Goal: Task Accomplishment & Management: Use online tool/utility

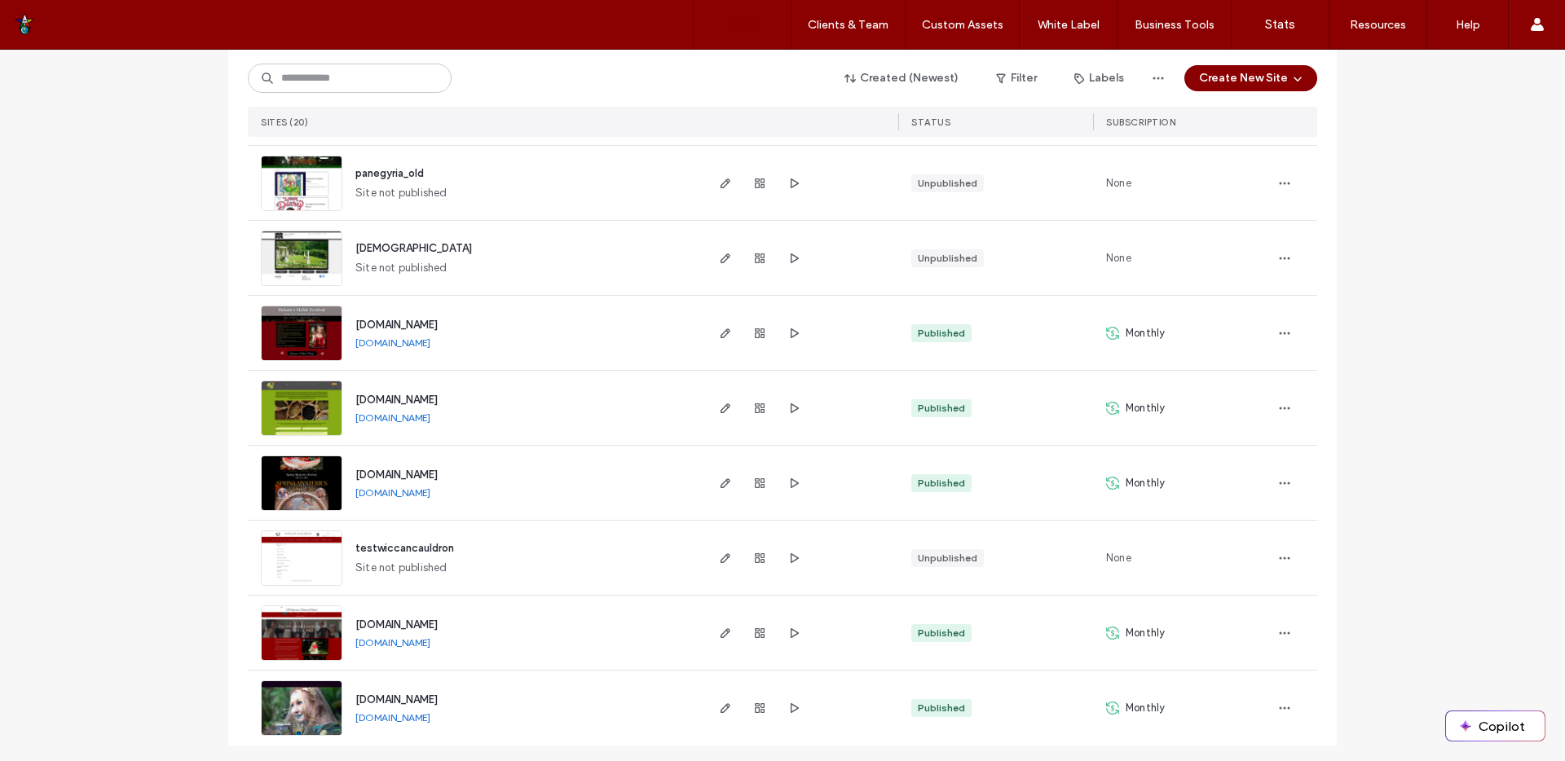
scroll to position [1090, 0]
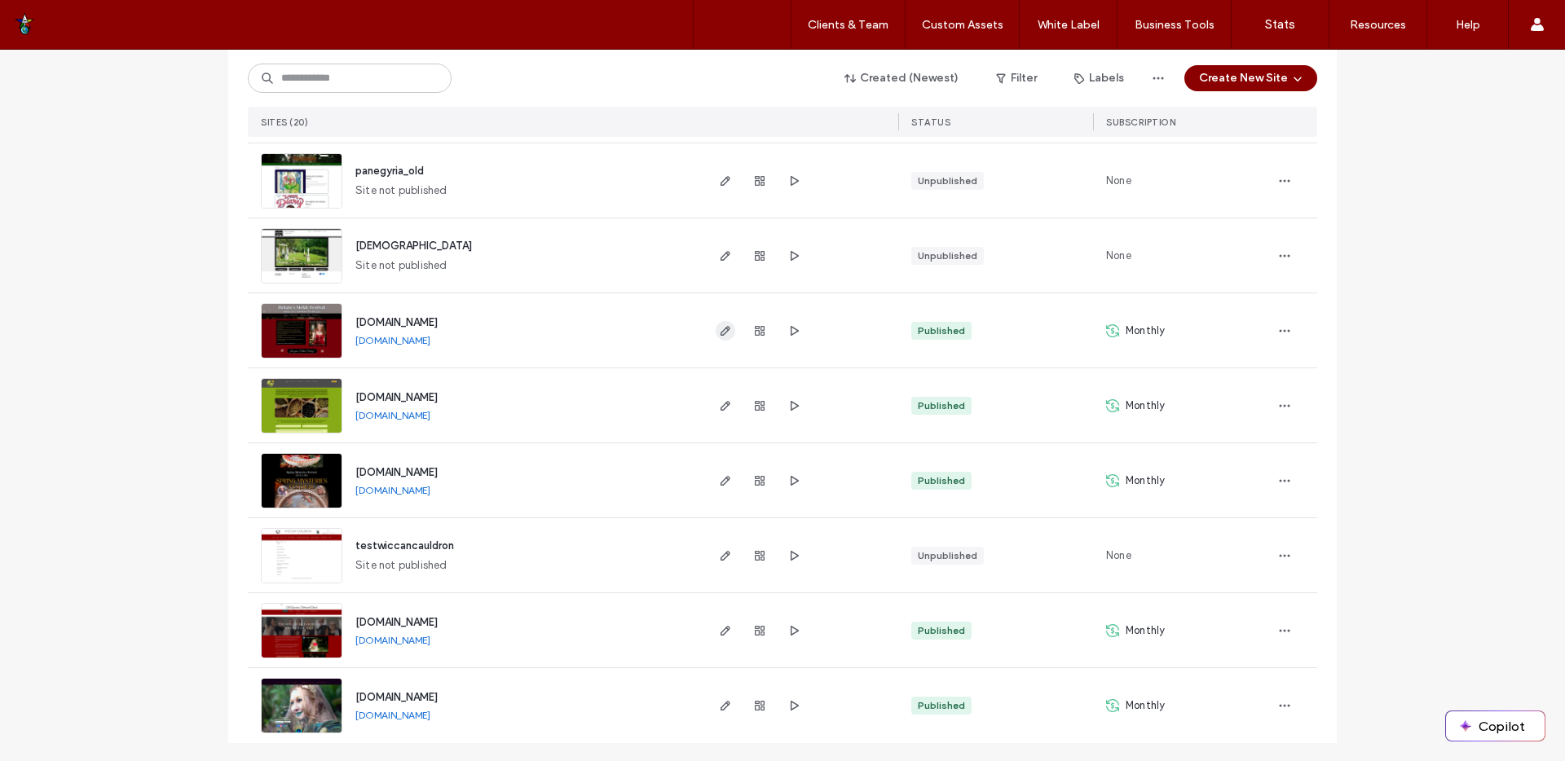
click at [720, 334] on use "button" at bounding box center [725, 331] width 10 height 10
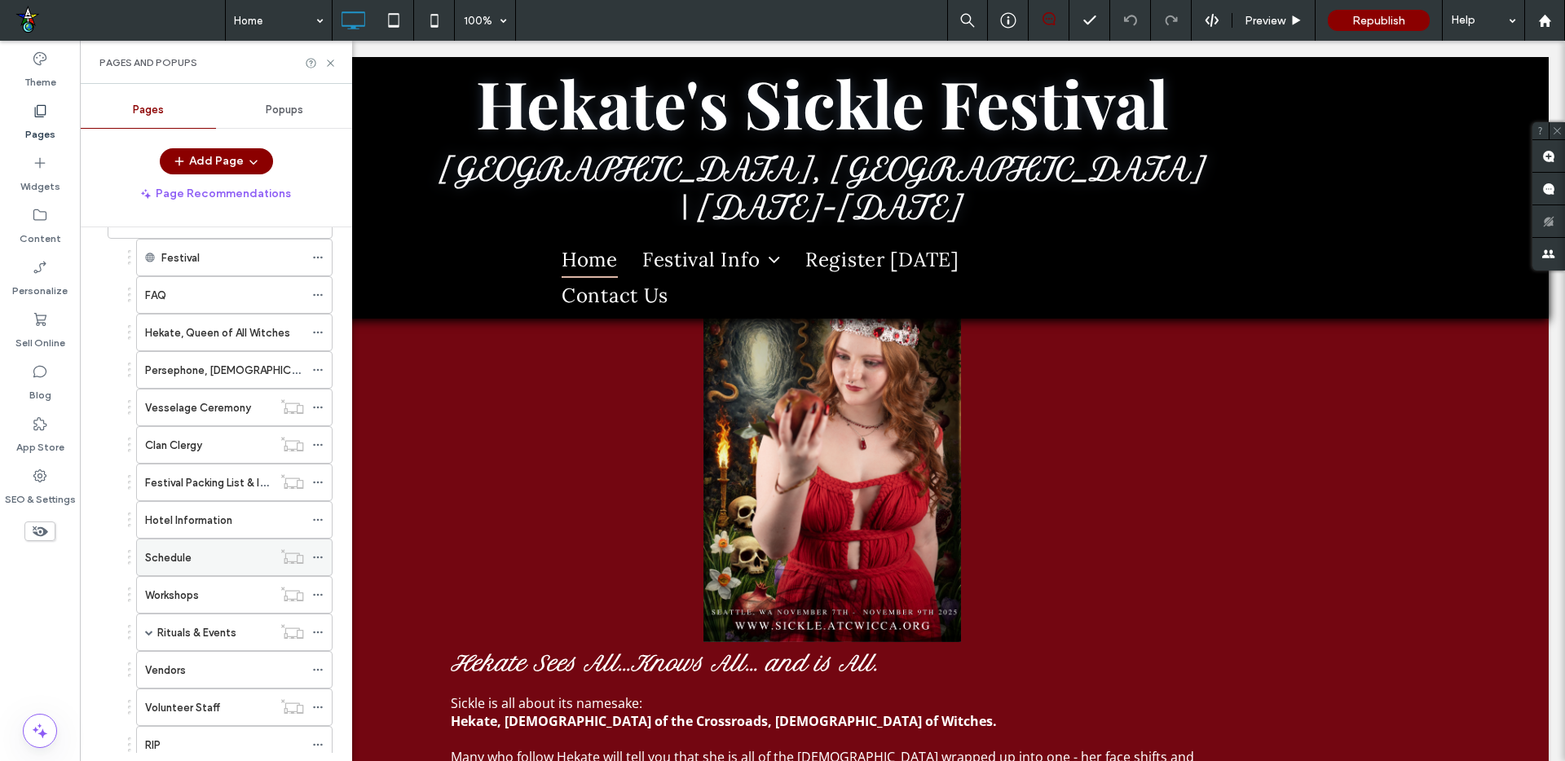
click at [207, 557] on div "Schedule" at bounding box center [208, 557] width 127 height 17
click at [328, 59] on icon at bounding box center [330, 63] width 12 height 12
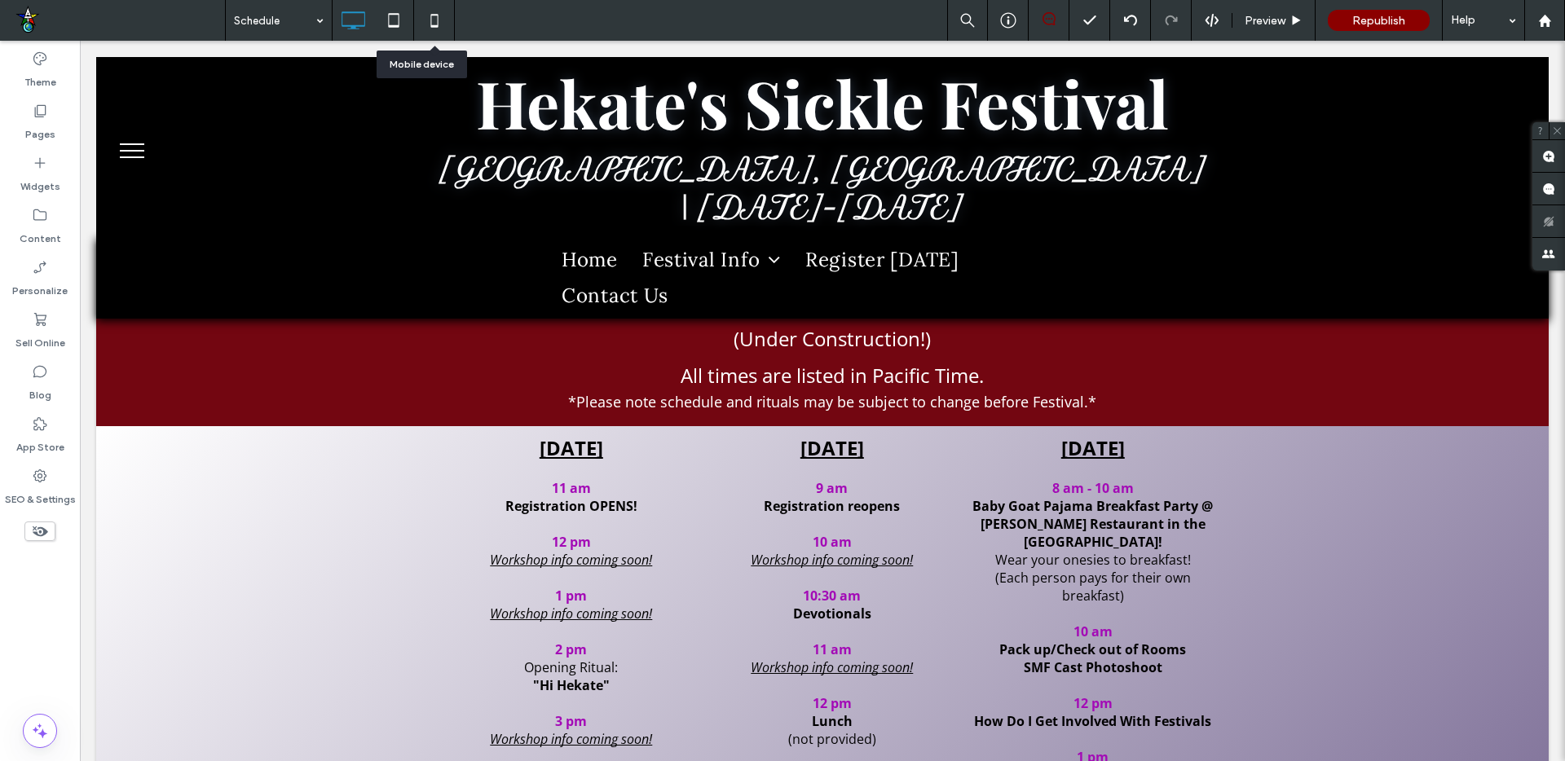
click at [433, 20] on icon at bounding box center [434, 20] width 33 height 33
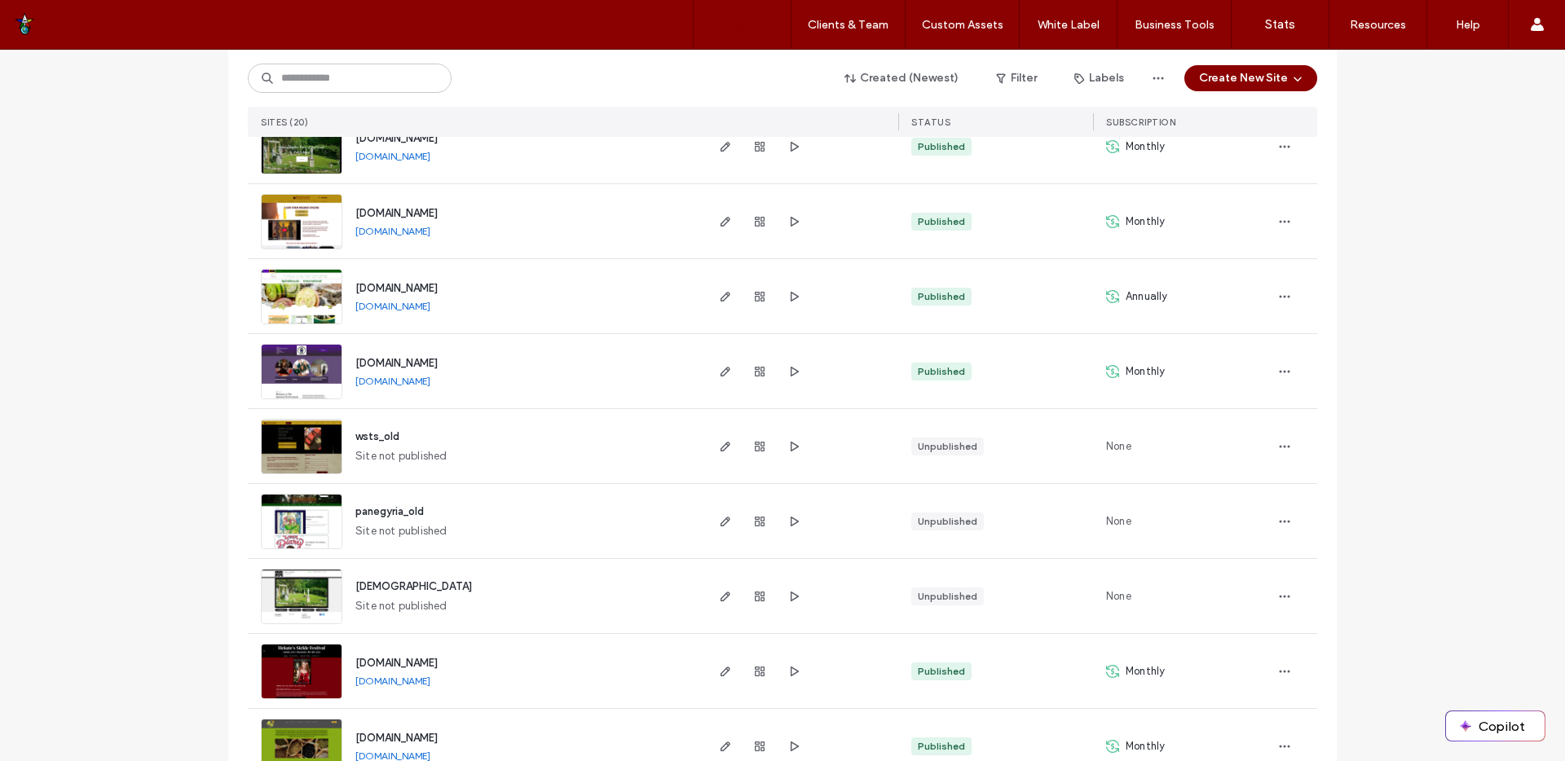
scroll to position [950, 0]
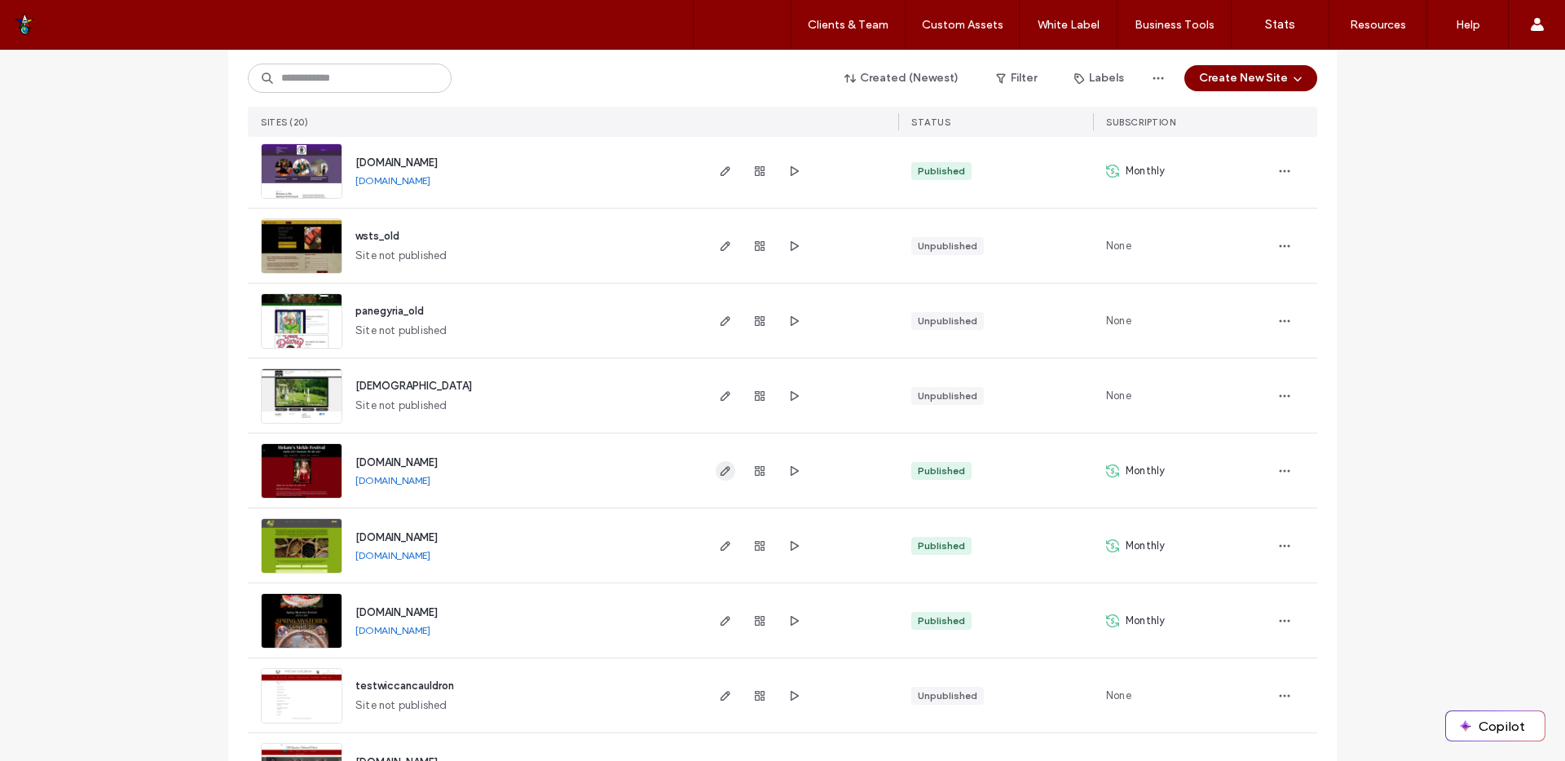
click at [720, 469] on icon "button" at bounding box center [725, 470] width 13 height 13
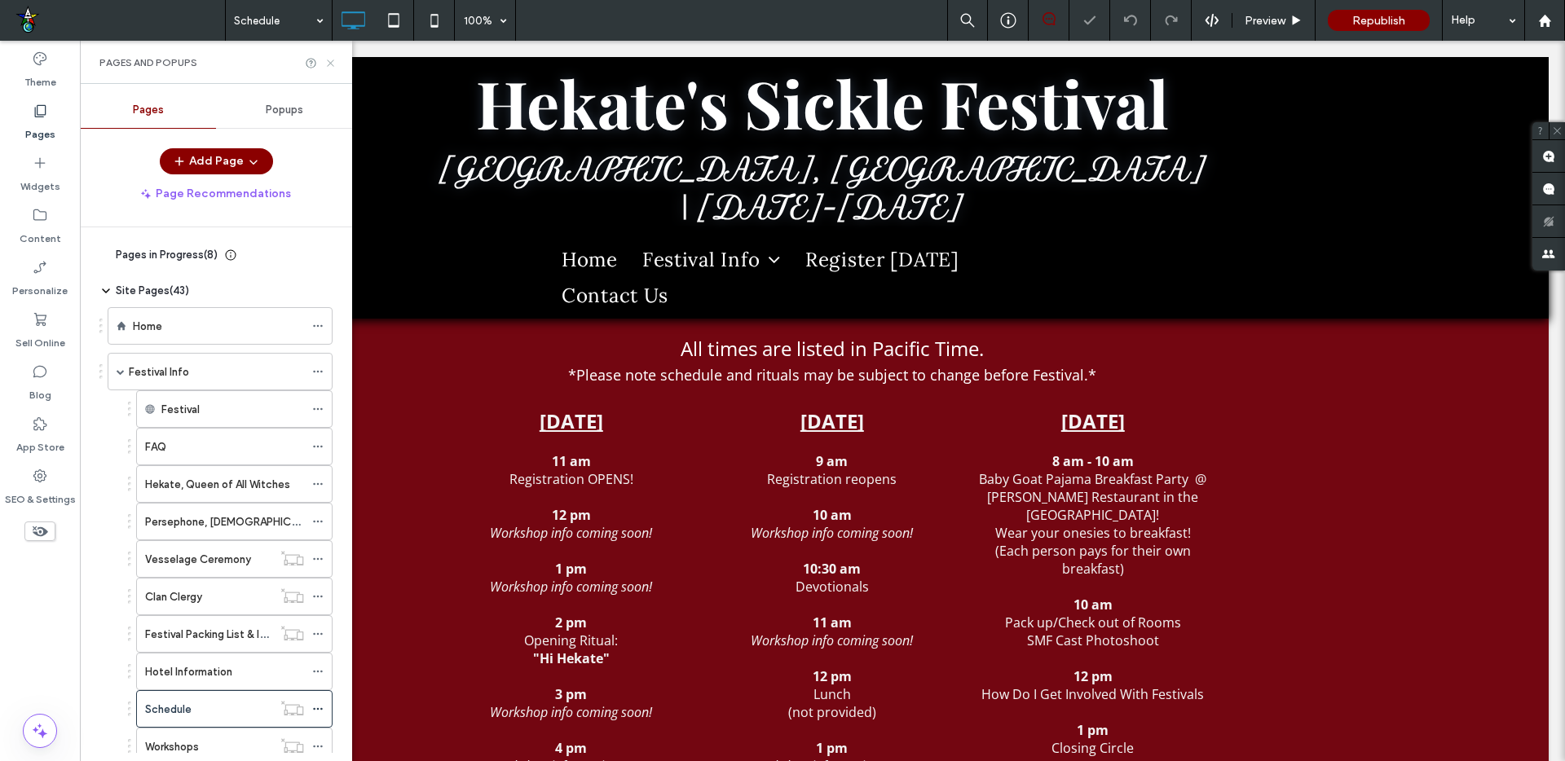
click at [332, 63] on icon at bounding box center [330, 63] width 12 height 12
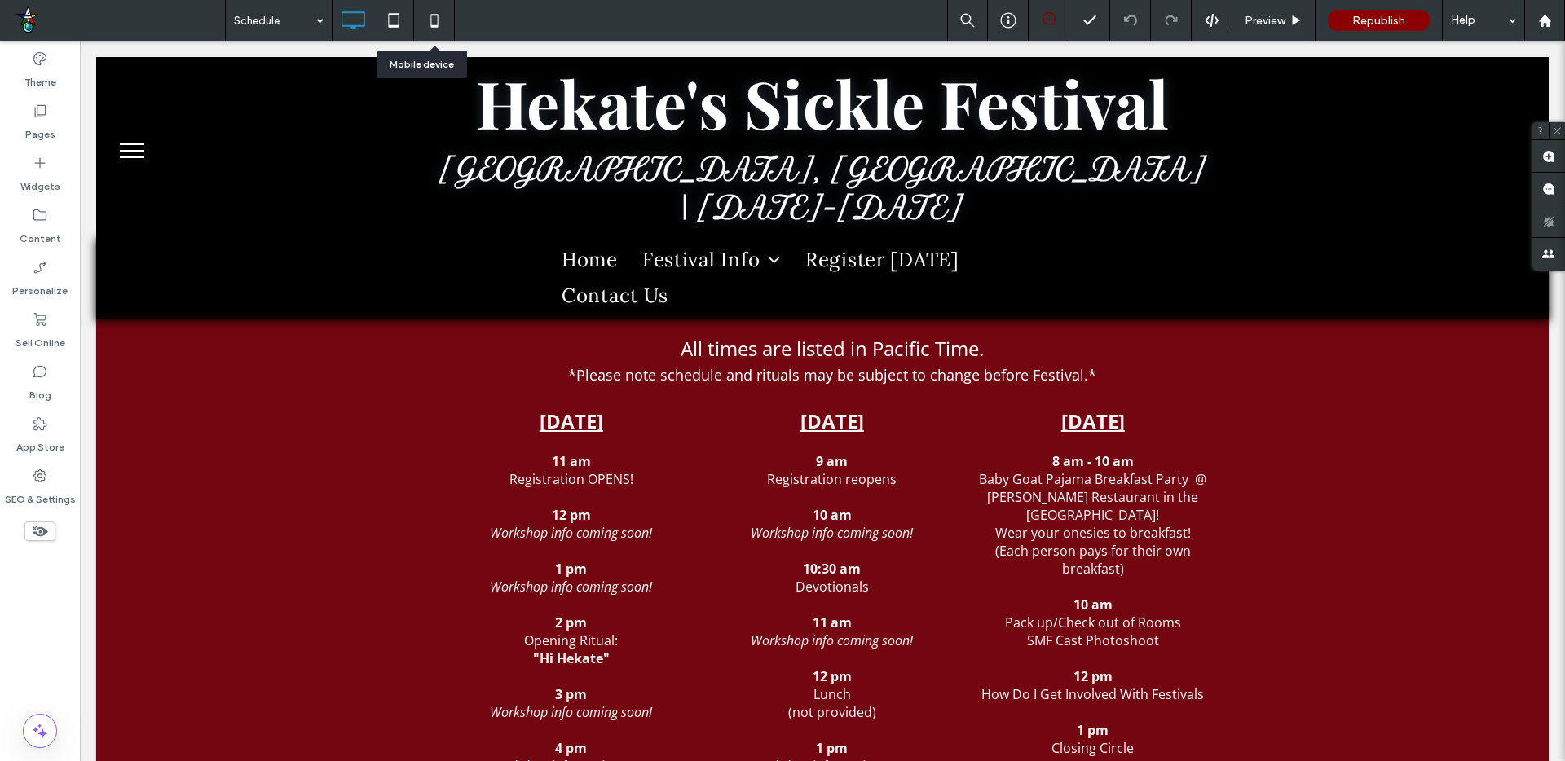
click at [420, 17] on icon at bounding box center [434, 20] width 33 height 33
